Goal: Contribute content: Add original content to the website for others to see

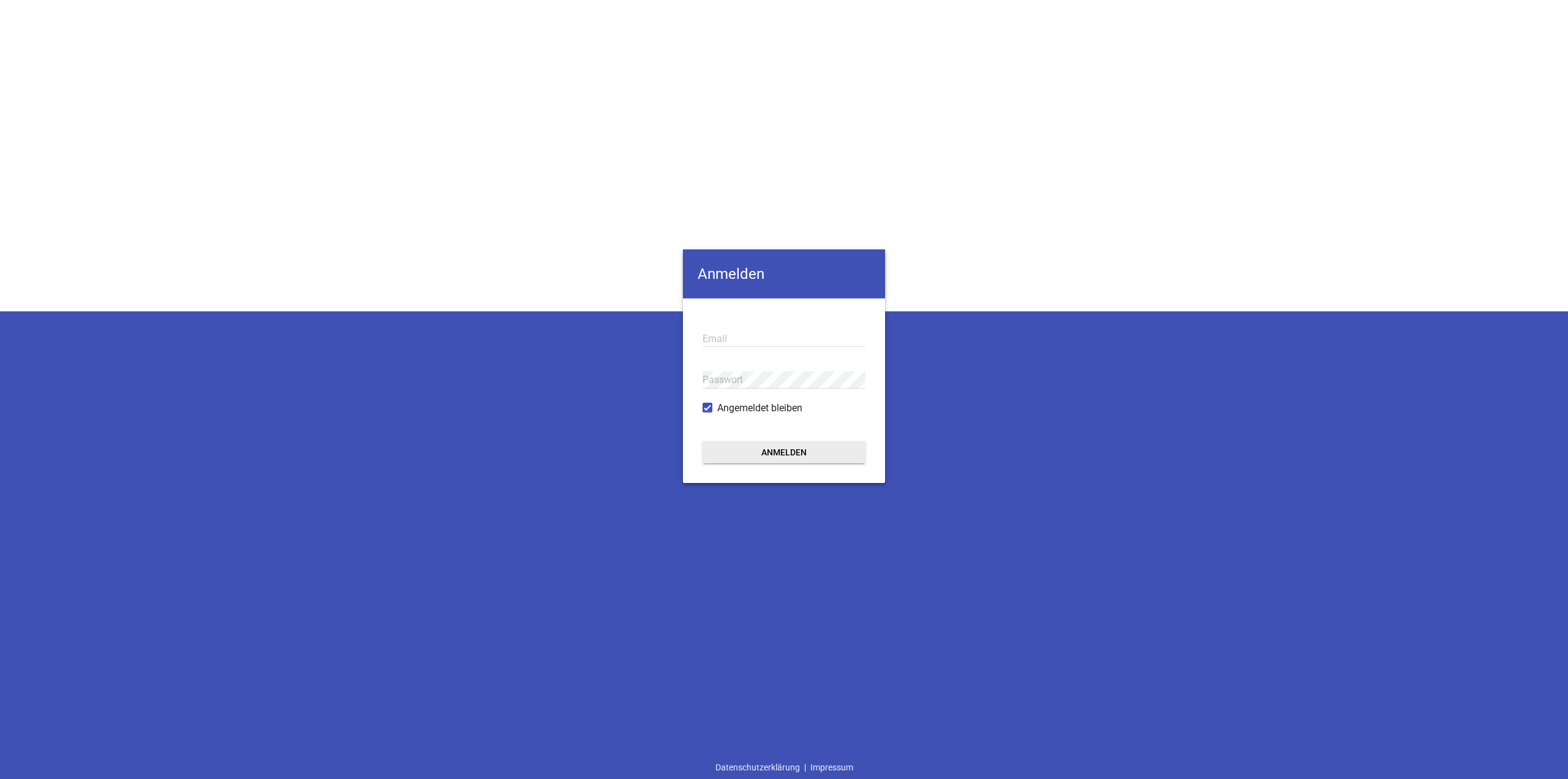
type input "[EMAIL_ADDRESS][DOMAIN_NAME]"
click at [829, 448] on button "Anmelden" at bounding box center [784, 452] width 163 height 22
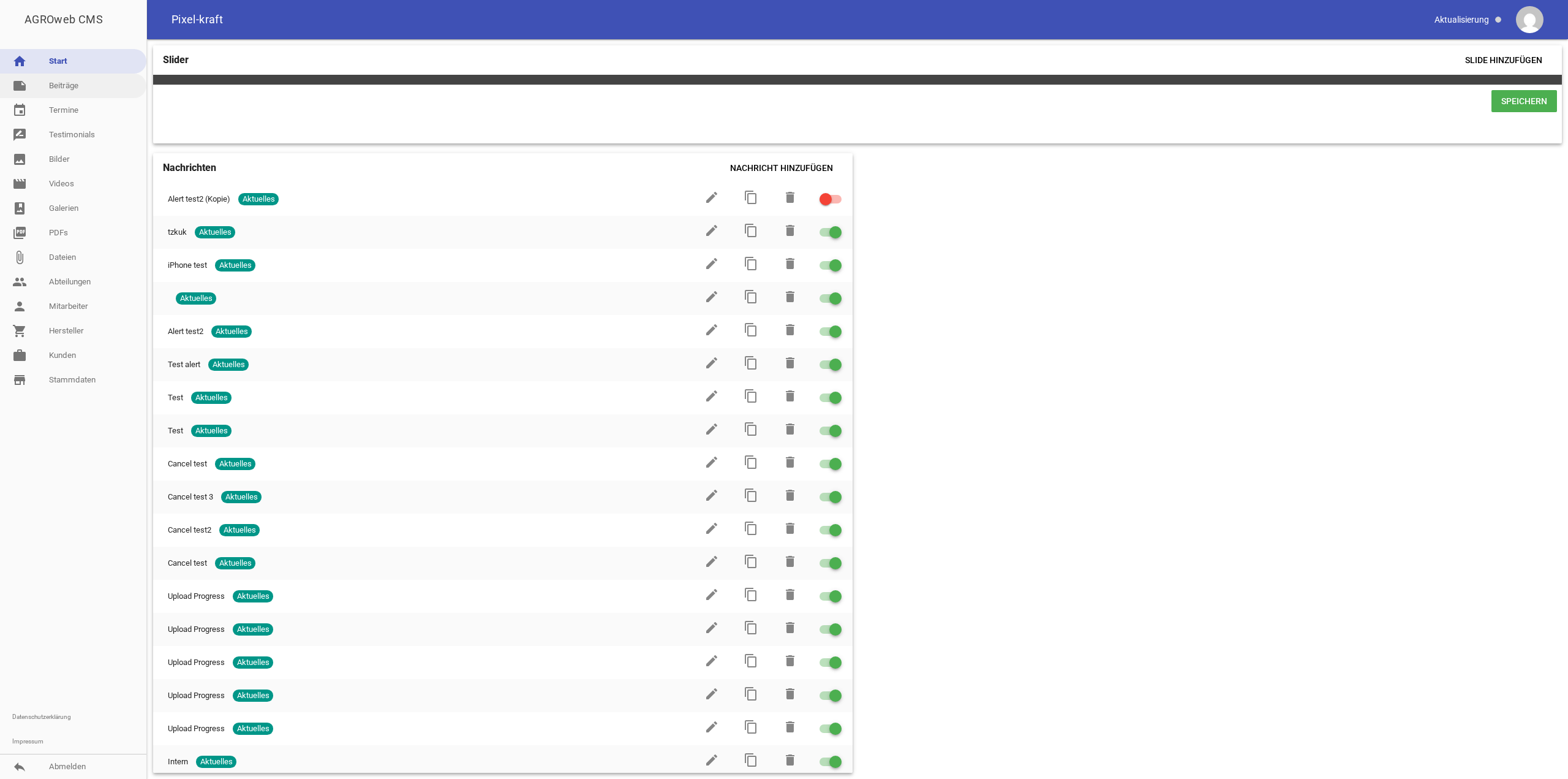
click at [57, 82] on link "note Beiträge" at bounding box center [73, 85] width 147 height 25
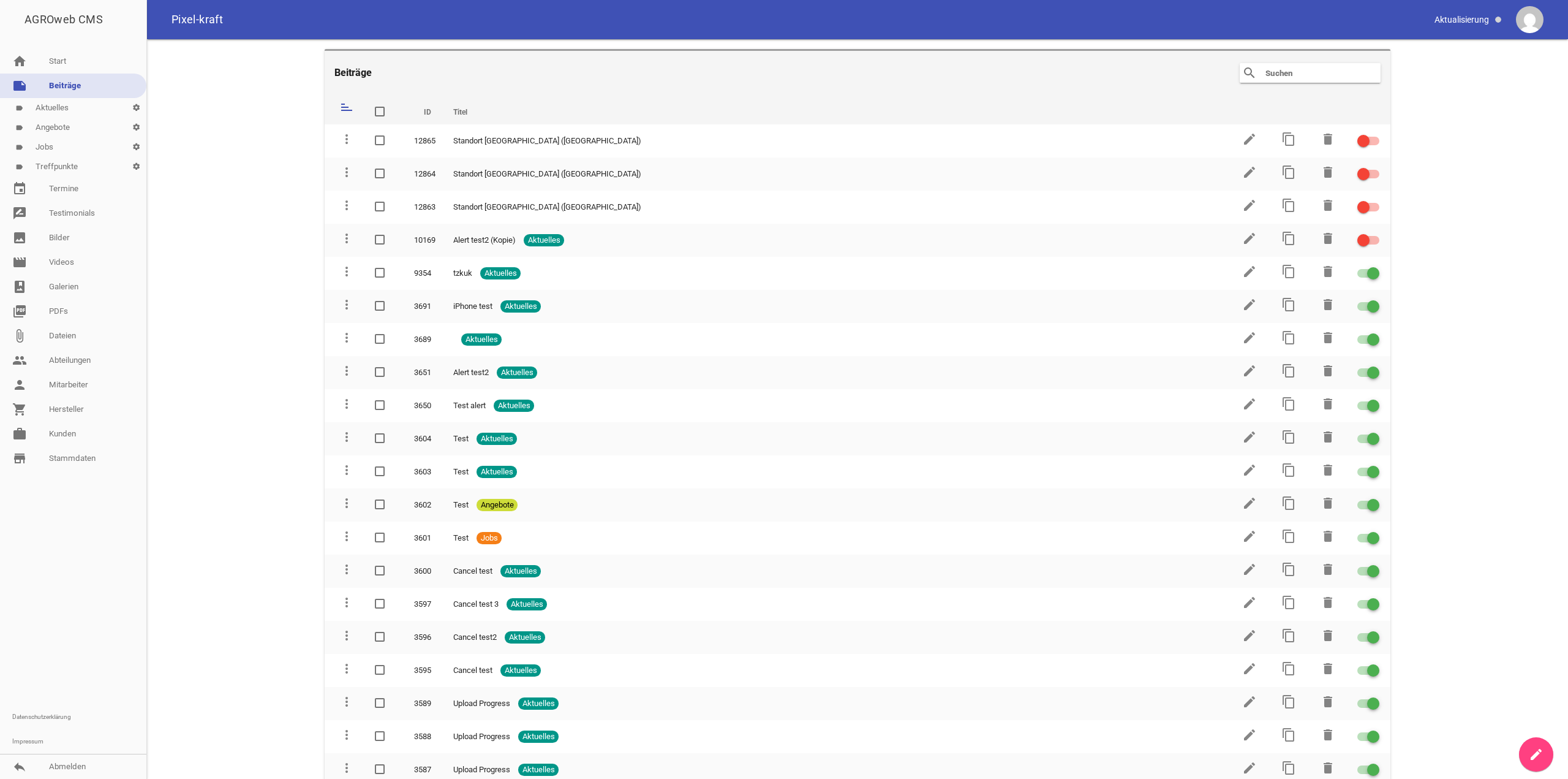
click at [52, 150] on link "label Jobs settings" at bounding box center [73, 147] width 147 height 20
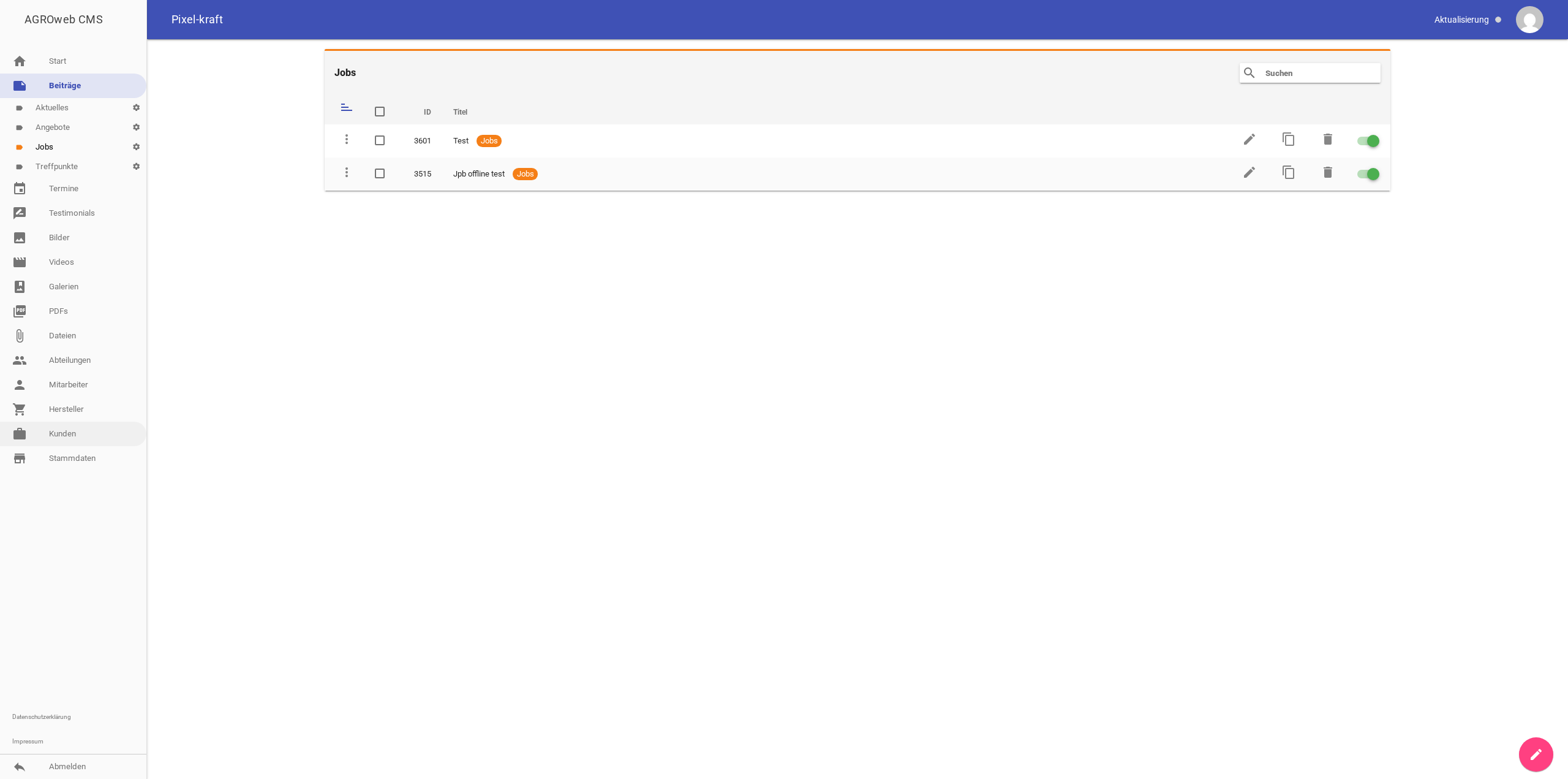
click at [86, 433] on link "work [PERSON_NAME]" at bounding box center [73, 433] width 147 height 25
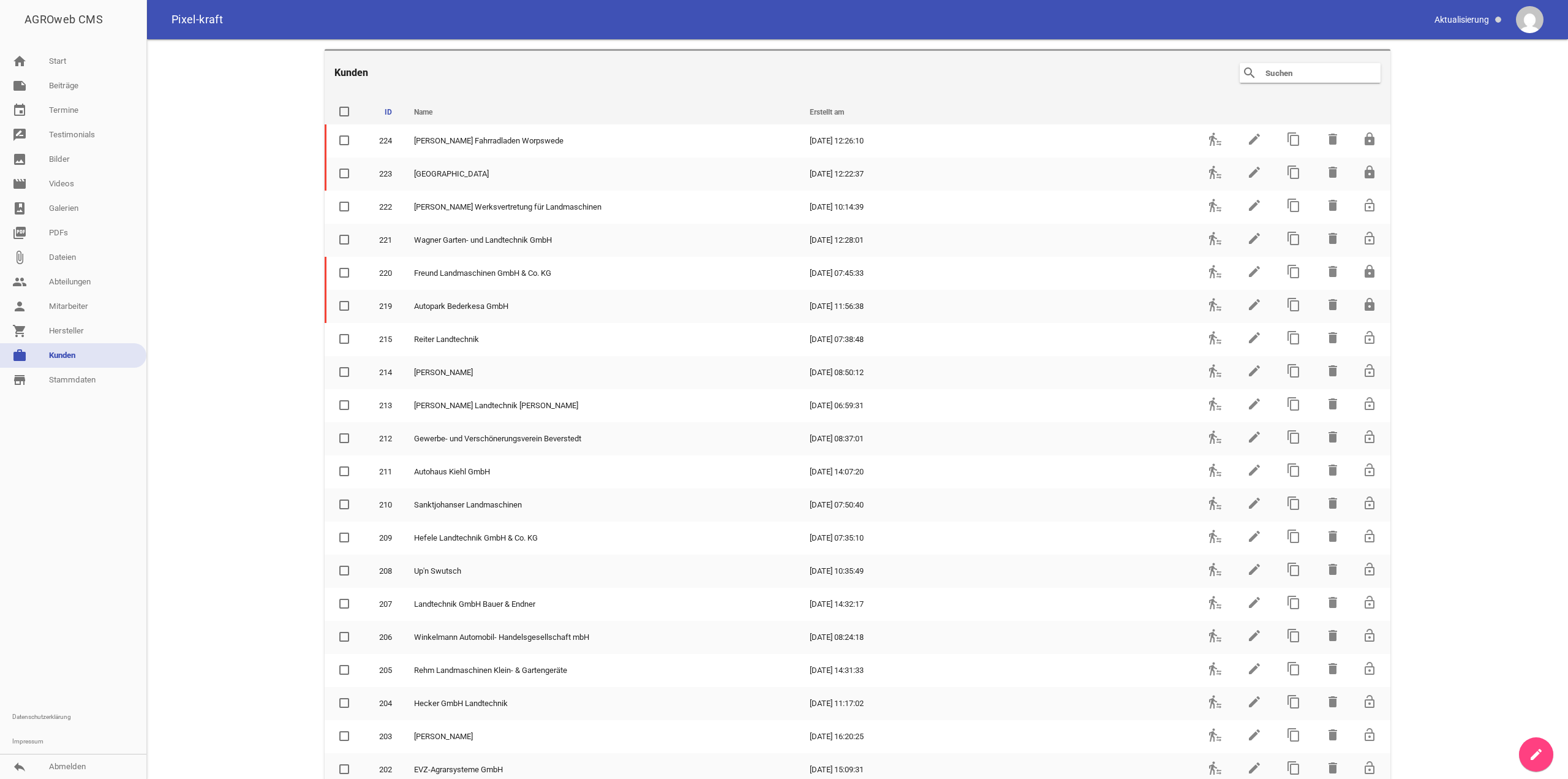
click at [1278, 83] on header "Kunden search clear" at bounding box center [858, 72] width 1066 height 46
click at [1280, 80] on div "search clear" at bounding box center [1310, 72] width 141 height 20
click at [1285, 75] on input "text" at bounding box center [1312, 72] width 98 height 14
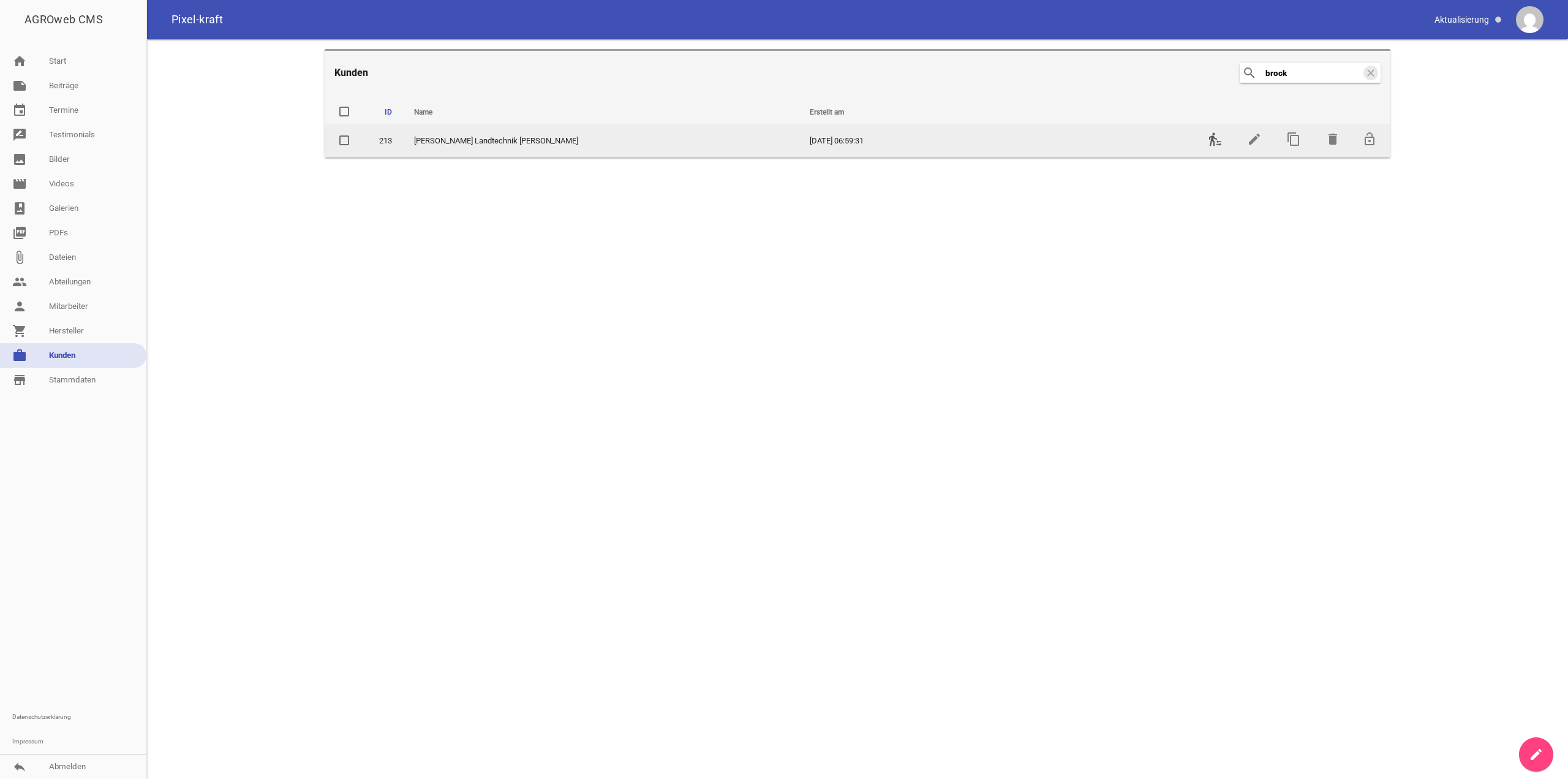
type input "brock"
click at [1211, 136] on icon "transfer_within_a_station" at bounding box center [1215, 139] width 14 height 14
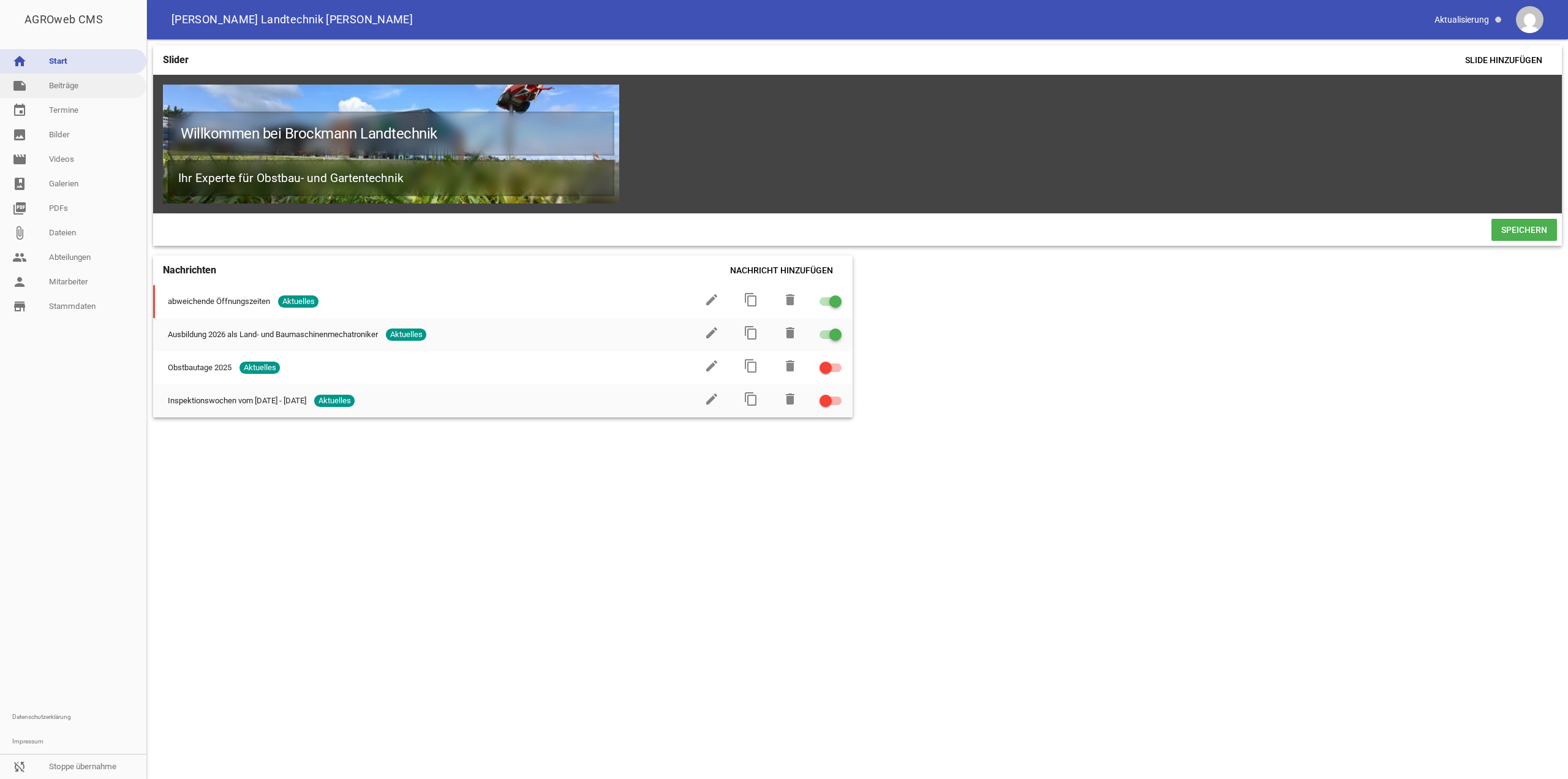
click at [49, 87] on link "note Beiträge" at bounding box center [73, 85] width 147 height 25
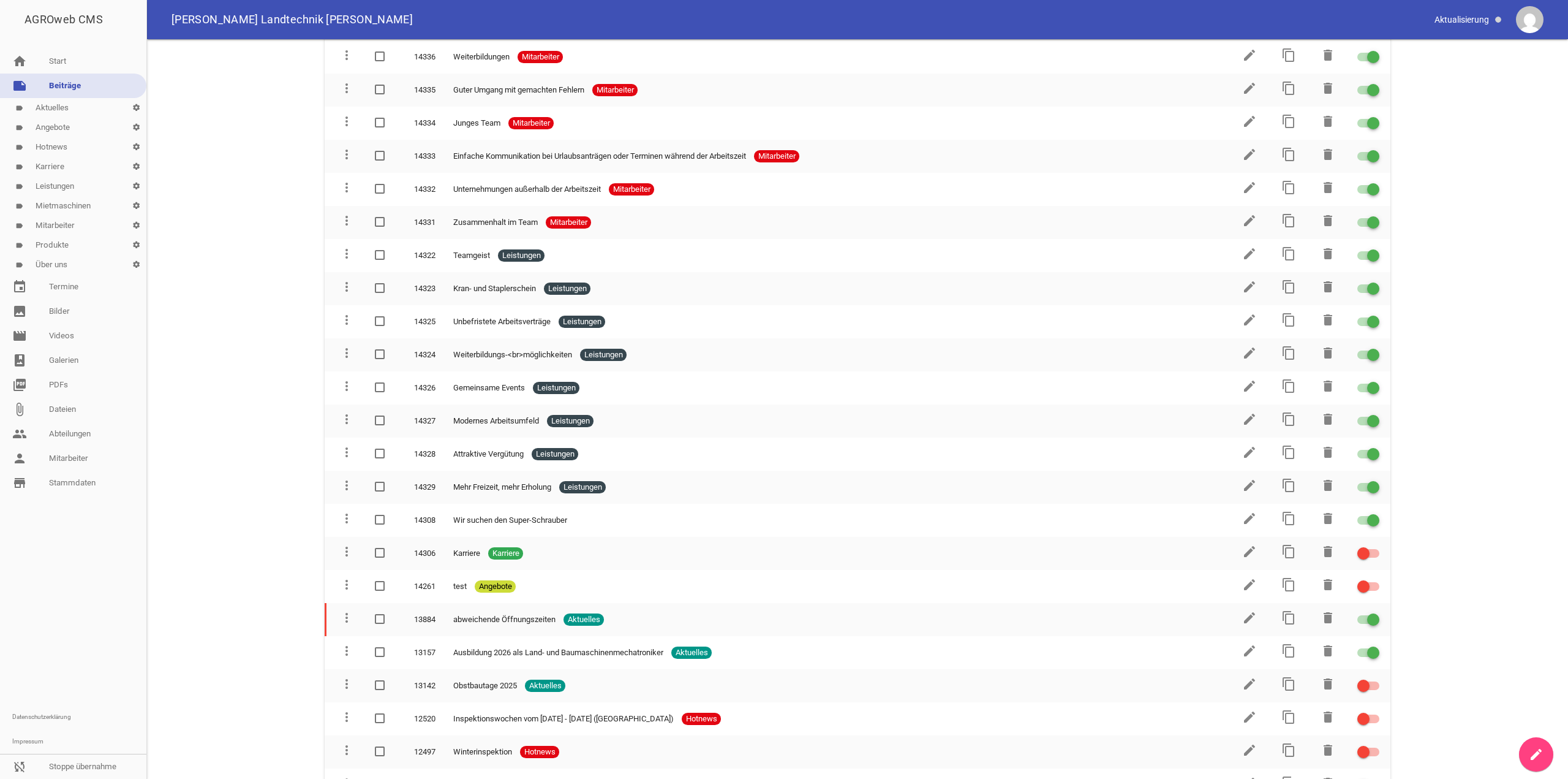
scroll to position [61, 0]
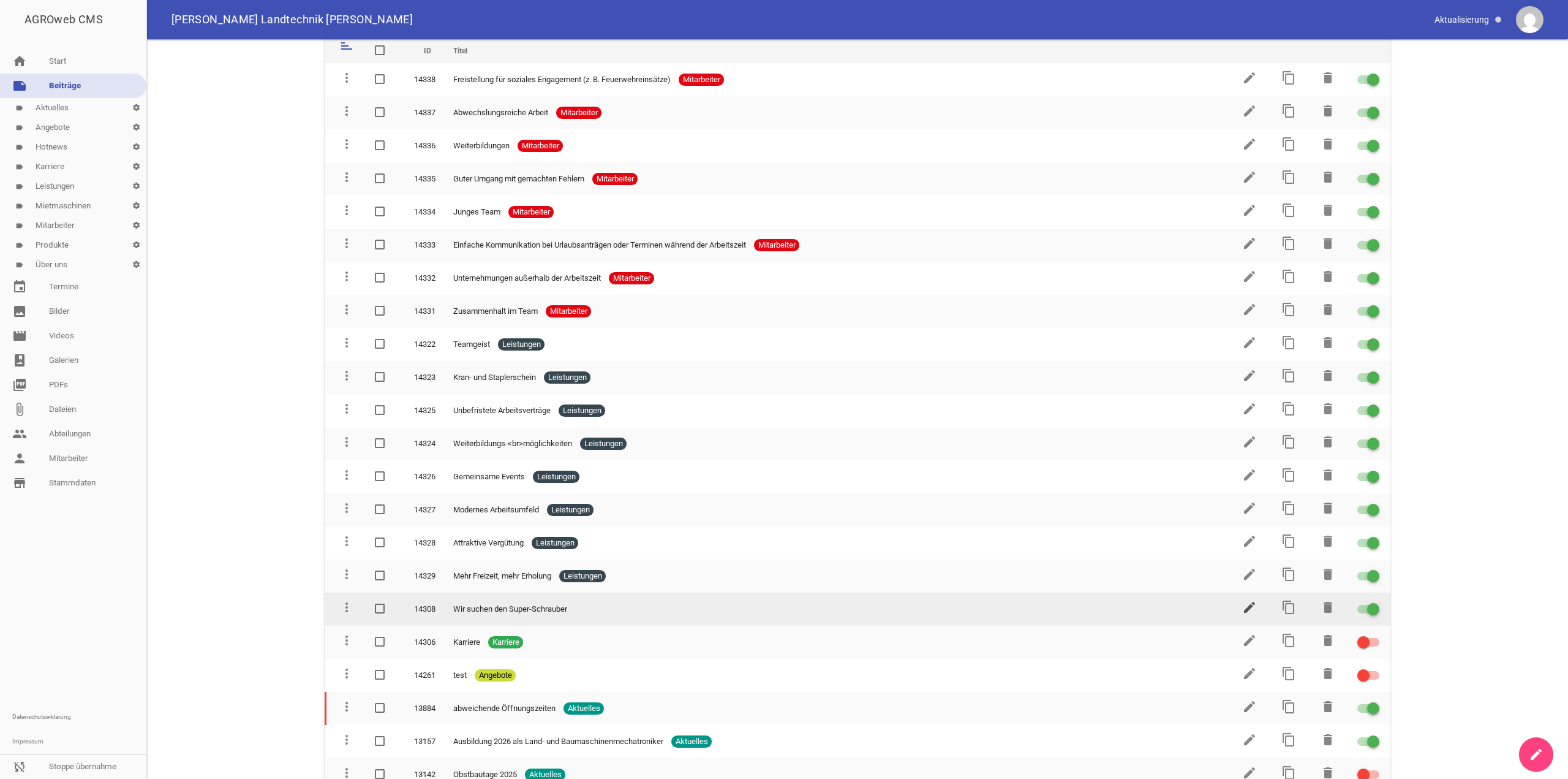
click at [1250, 609] on icon "edit" at bounding box center [1249, 607] width 14 height 14
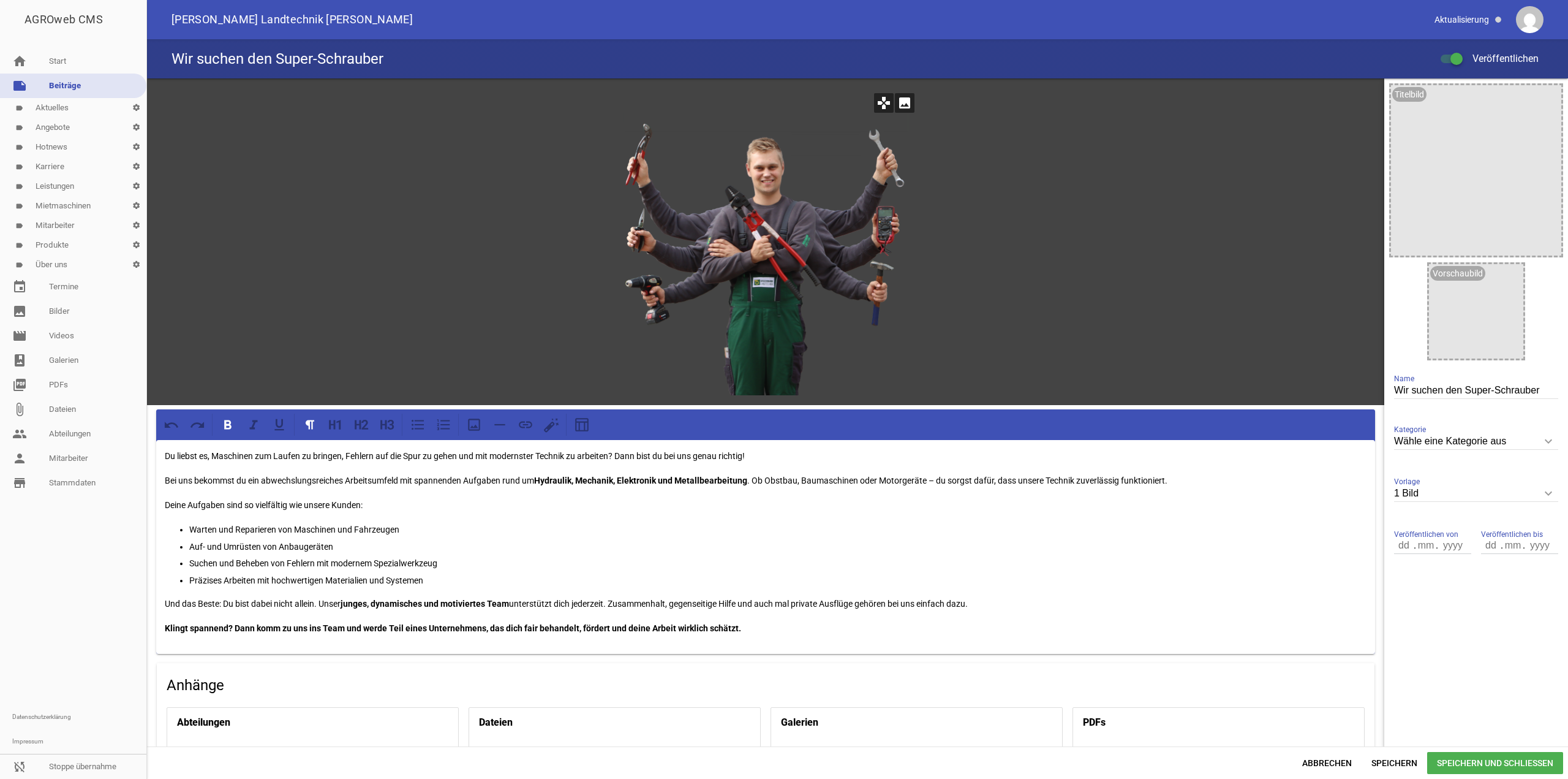
click at [901, 103] on icon "image" at bounding box center [905, 103] width 20 height 20
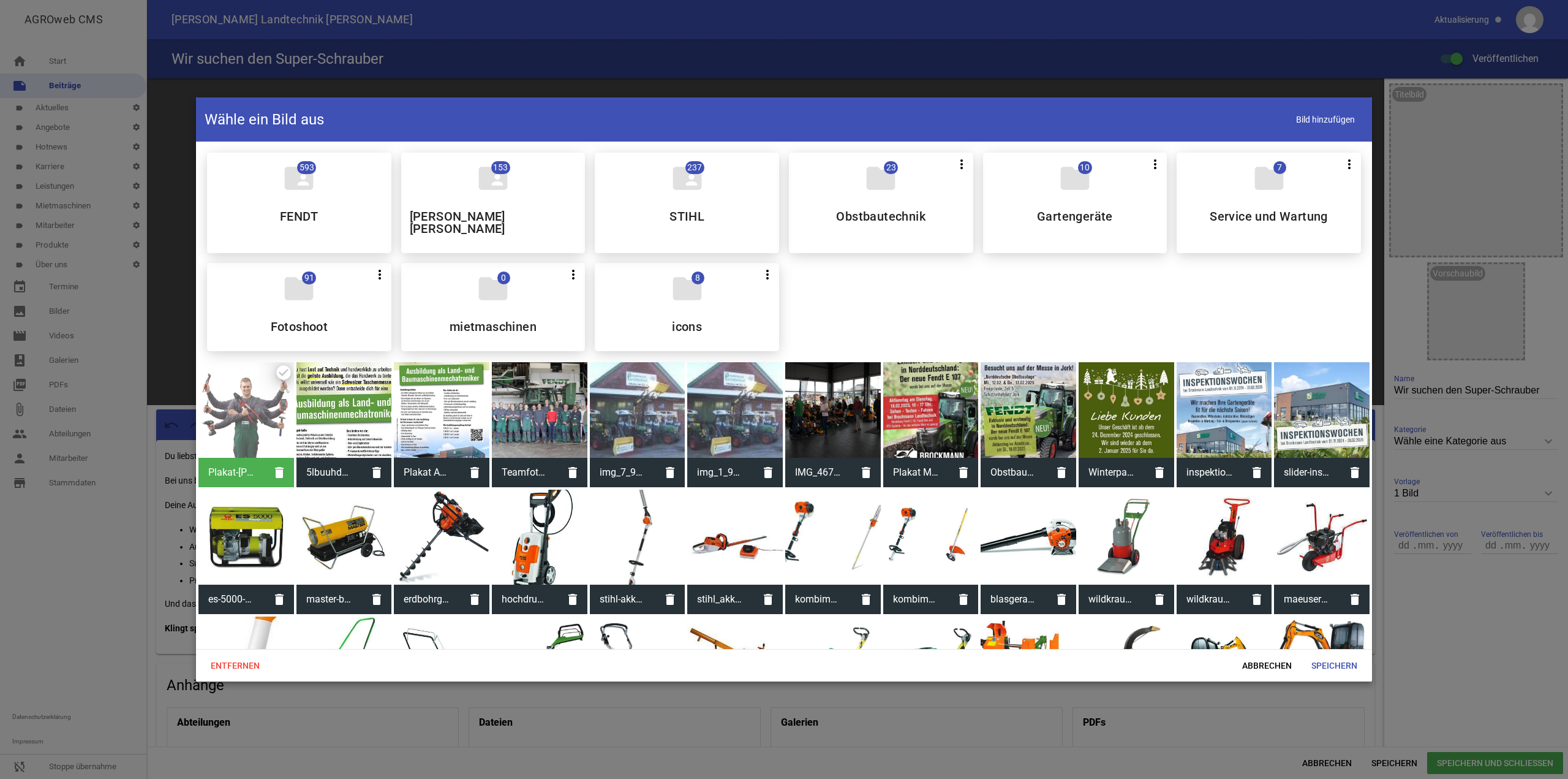
click at [1166, 81] on div at bounding box center [784, 390] width 1568 height 779
click at [1266, 662] on span "Abbrechen" at bounding box center [1266, 665] width 69 height 22
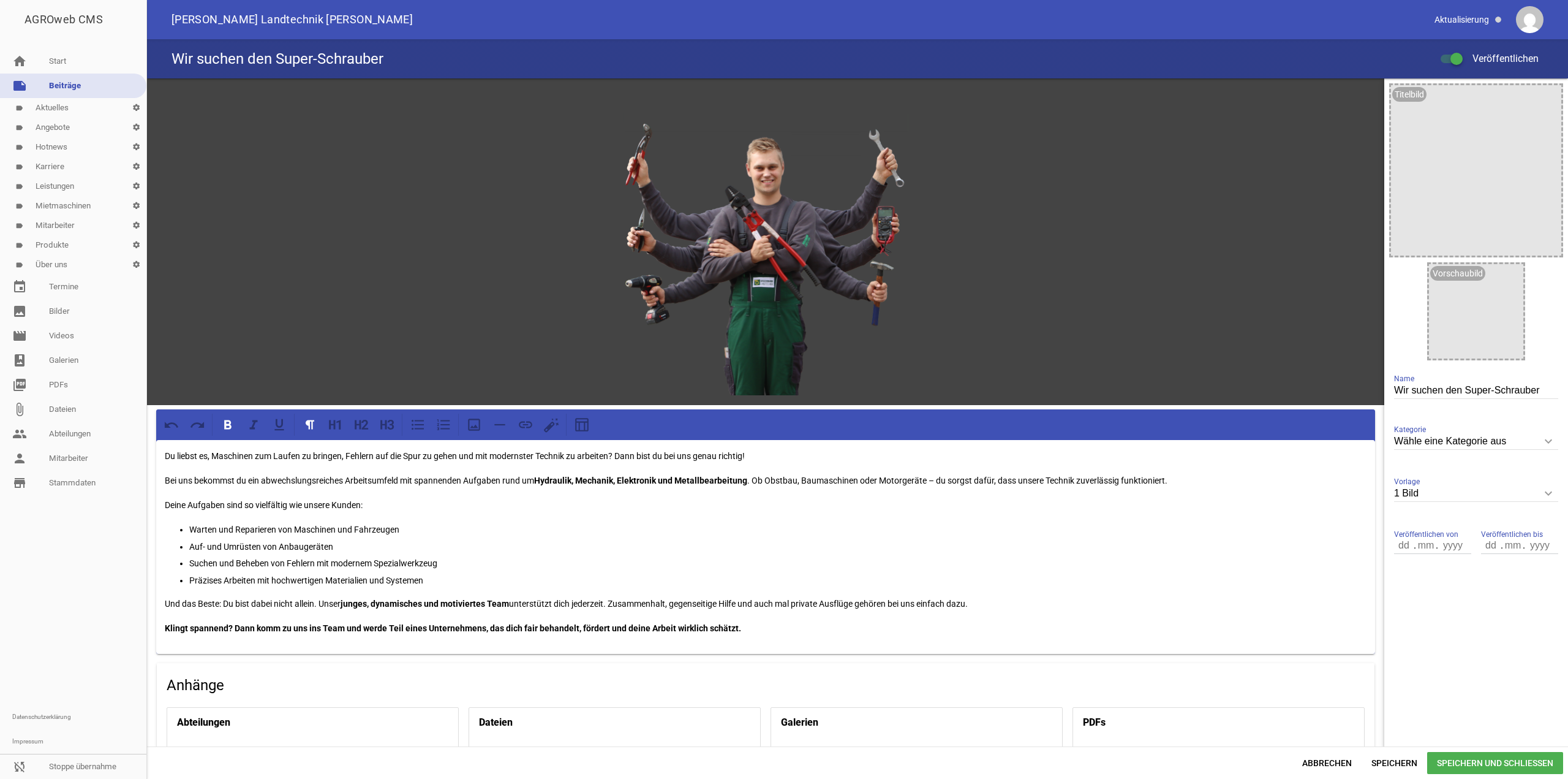
click at [1468, 484] on div "AGROweb CMS home Start note Beiträge label Aktuelles settings label Angebote se…" at bounding box center [784, 390] width 1568 height 779
click at [1465, 491] on input "1 Bild" at bounding box center [1476, 493] width 164 height 17
click at [1445, 523] on li "Nur Text" at bounding box center [1476, 522] width 164 height 29
type input "Nur Text"
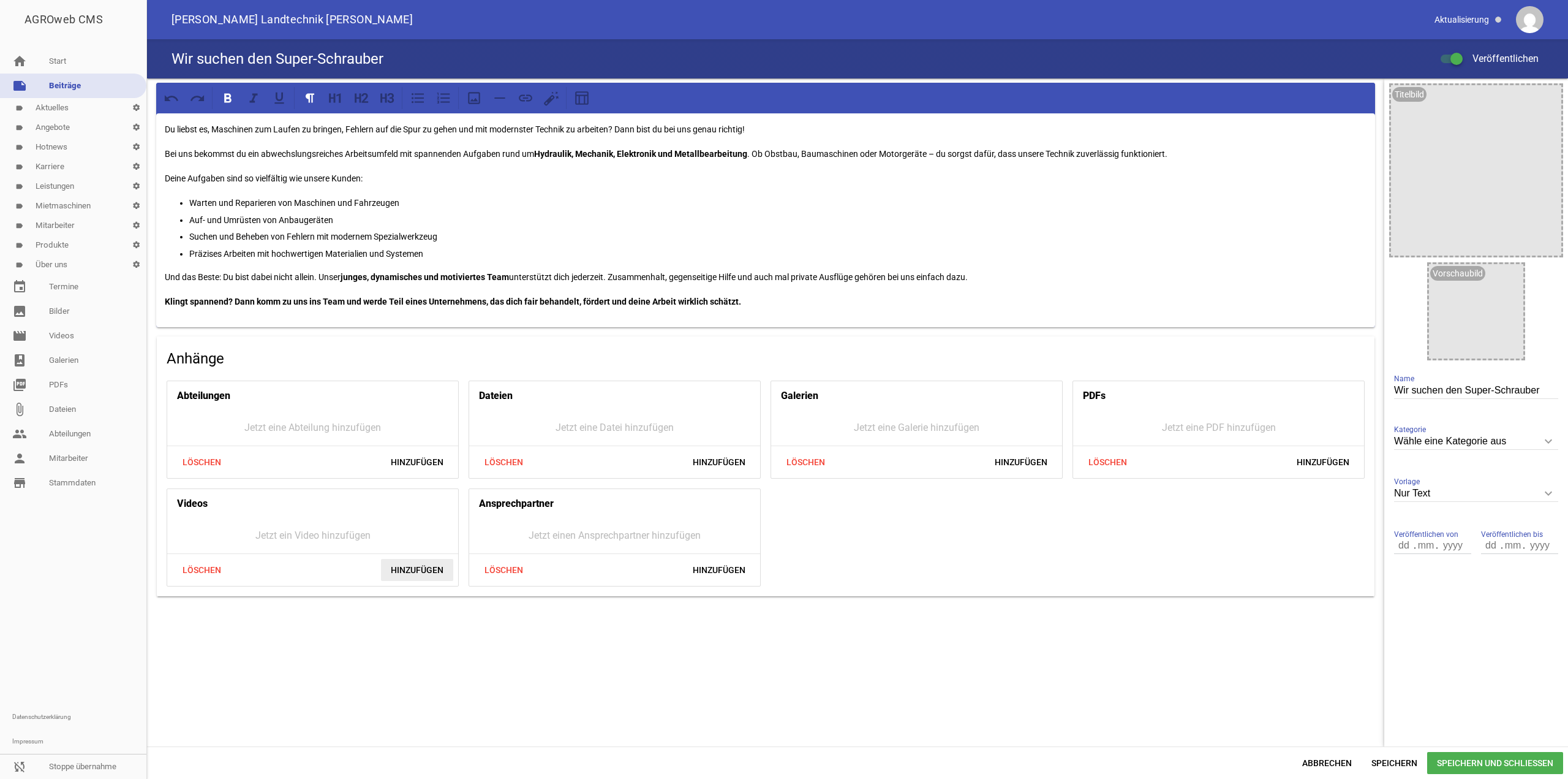
click at [411, 577] on span "Hinzufügen" at bounding box center [416, 570] width 72 height 22
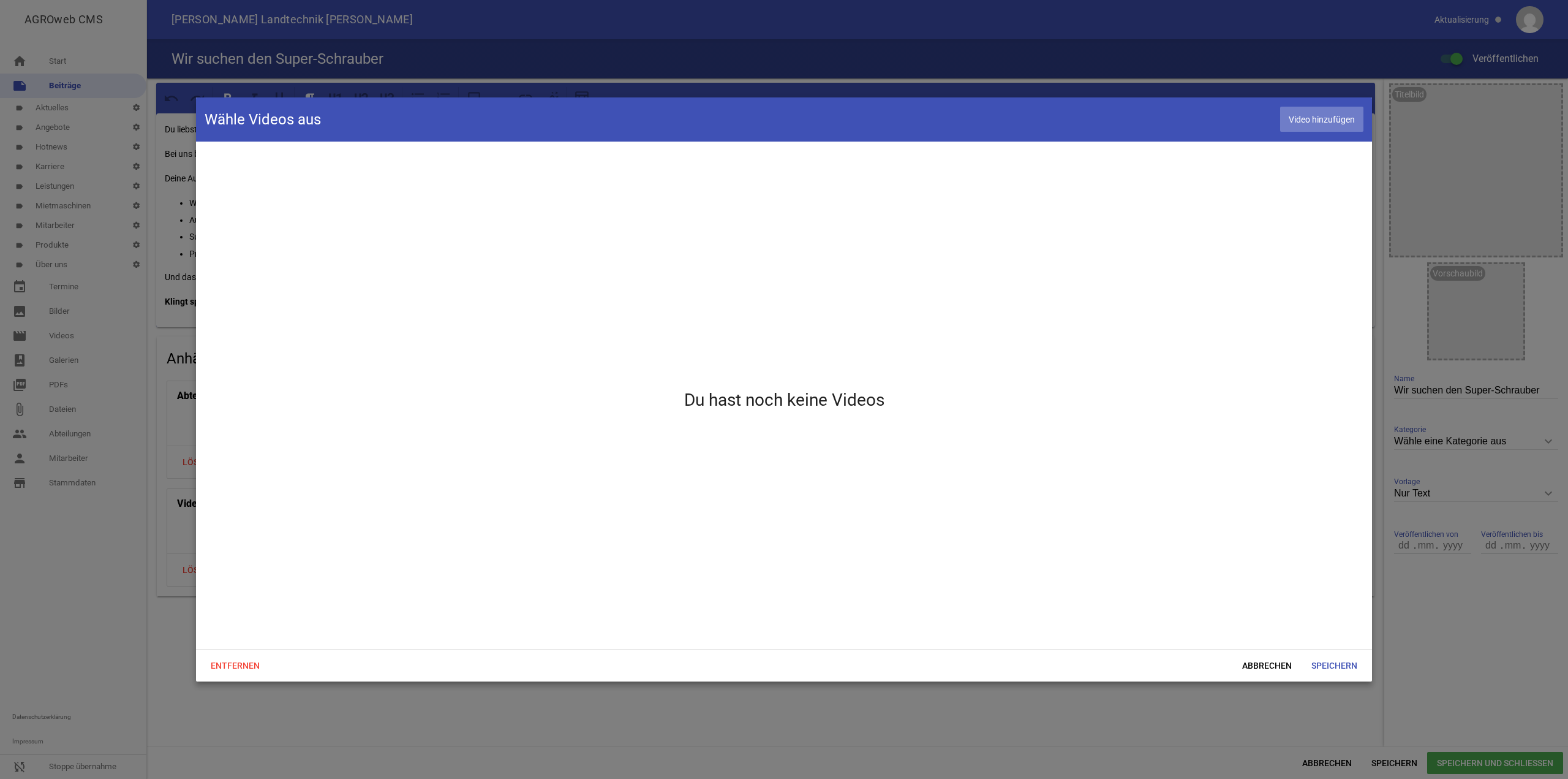
click at [1346, 111] on span "Video hinzufügen" at bounding box center [1321, 119] width 84 height 25
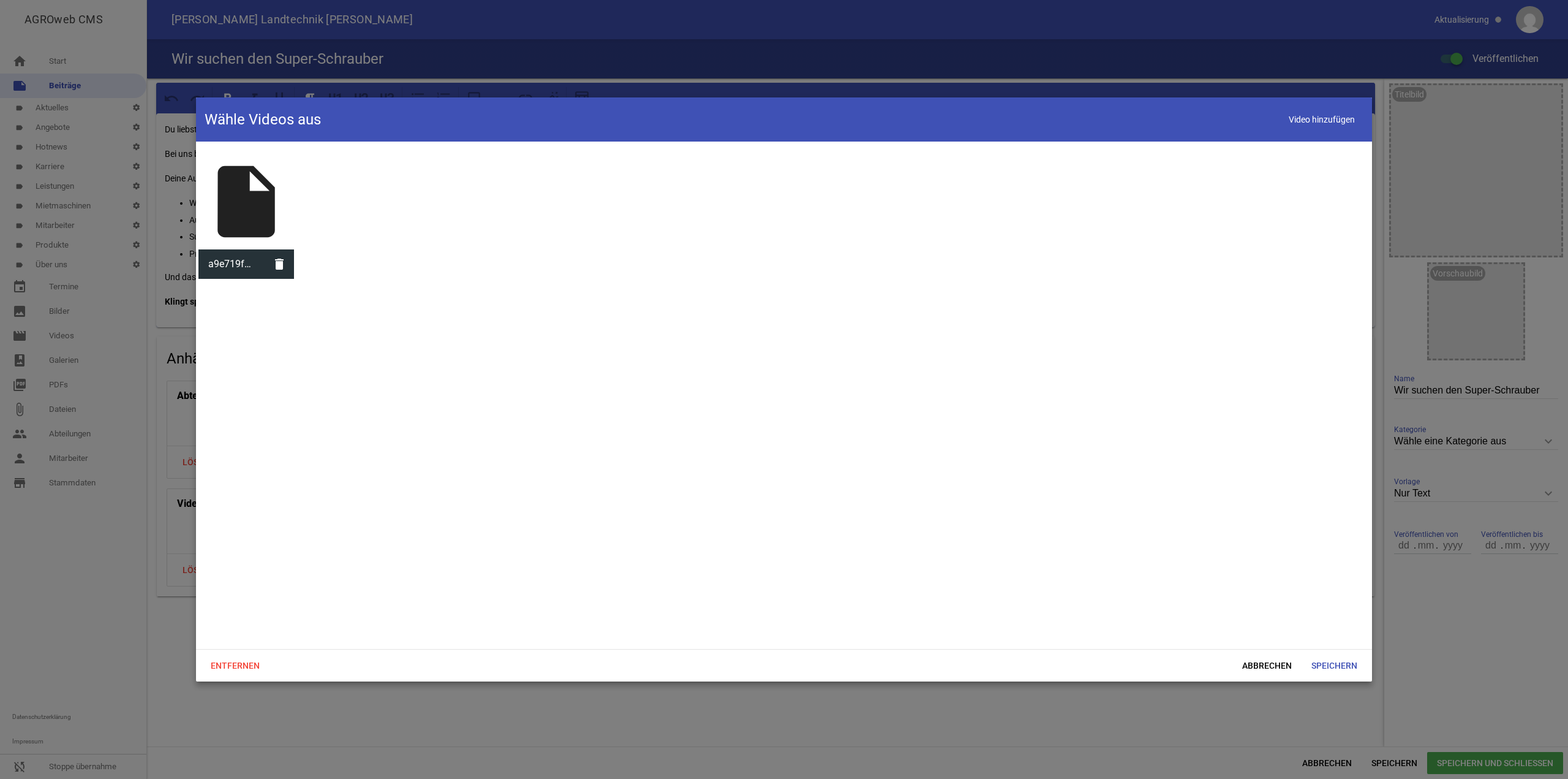
click at [270, 209] on div "insert_drive_file" at bounding box center [246, 202] width 96 height 96
click at [1334, 667] on span "Speichern" at bounding box center [1334, 665] width 65 height 22
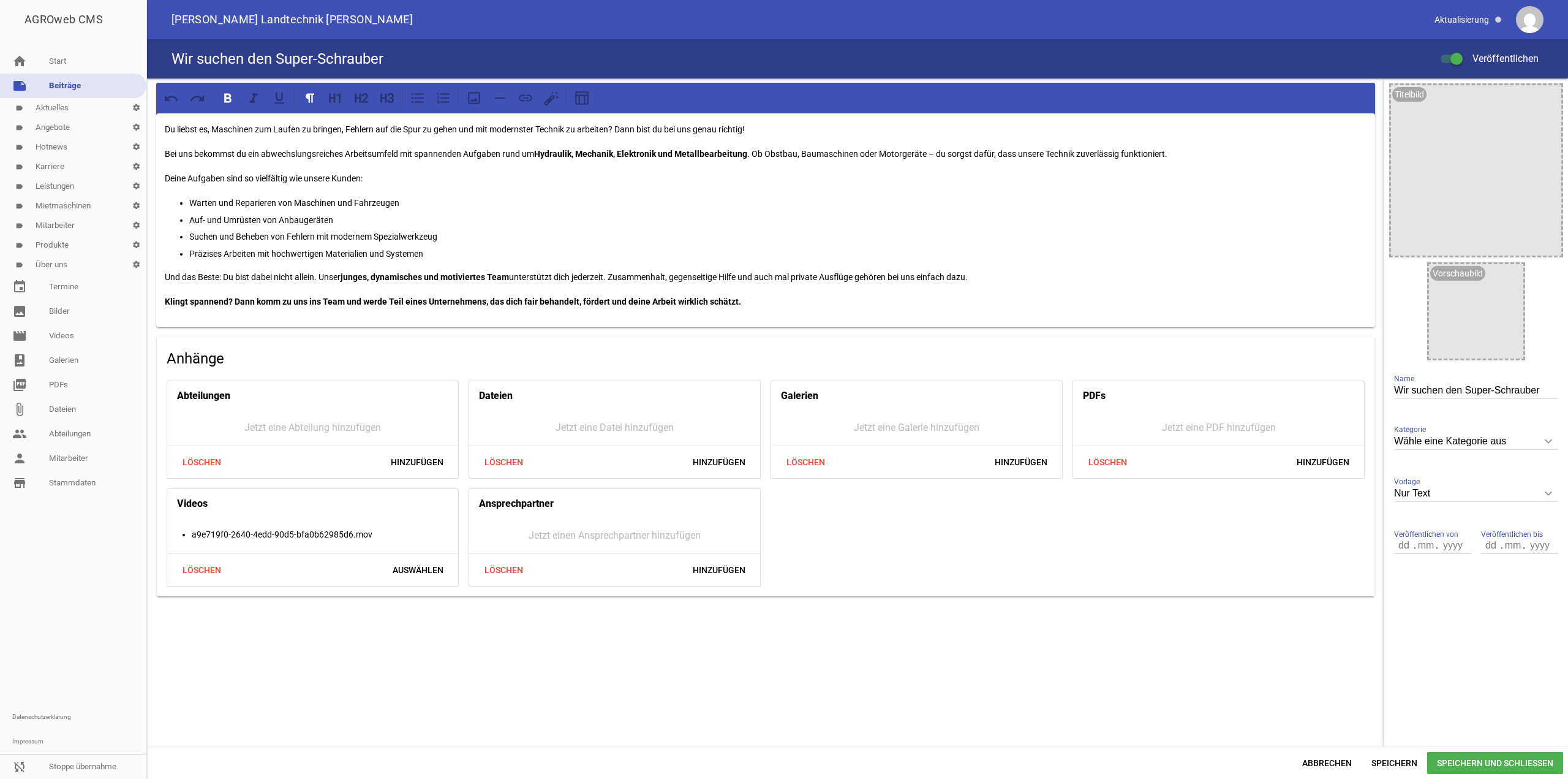
click at [1485, 766] on span "Speichern und Schließen" at bounding box center [1495, 763] width 136 height 22
